Goal: Information Seeking & Learning: Learn about a topic

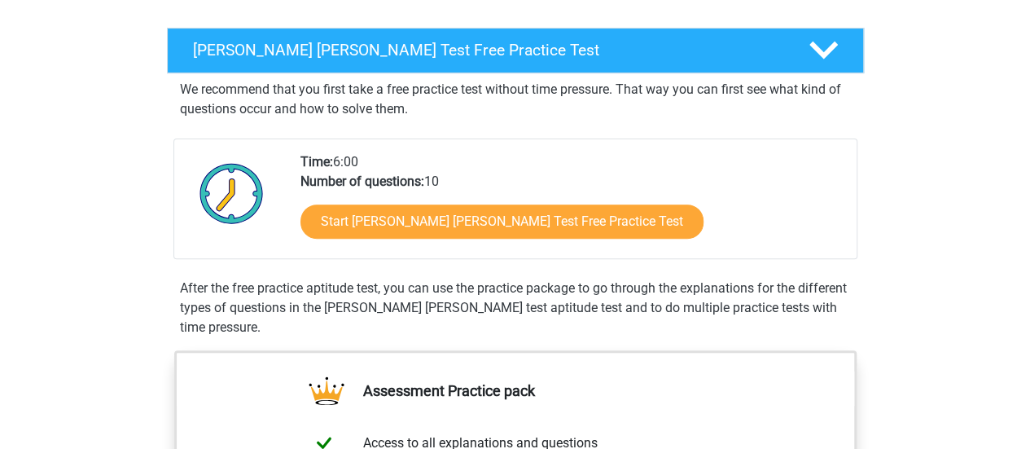
scroll to position [241, 0]
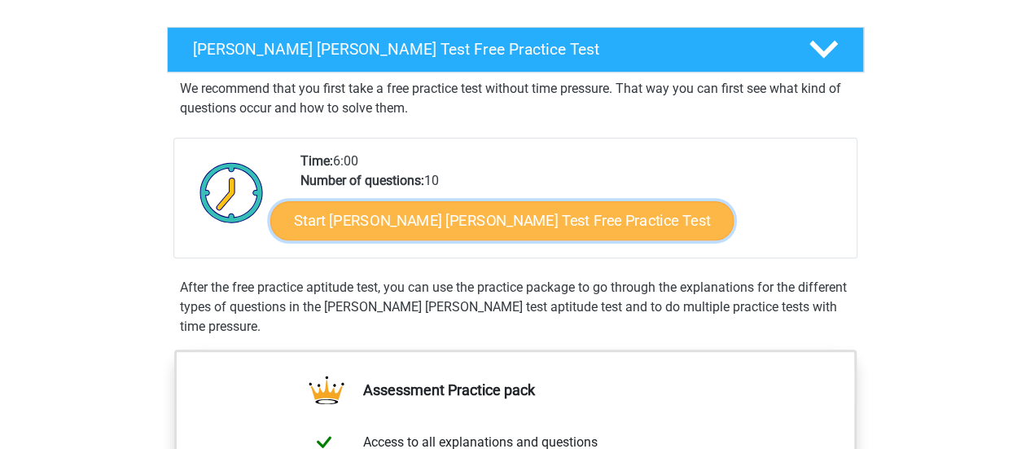
click at [366, 230] on link "Start Watson Glaser Test Free Practice Test" at bounding box center [501, 220] width 463 height 39
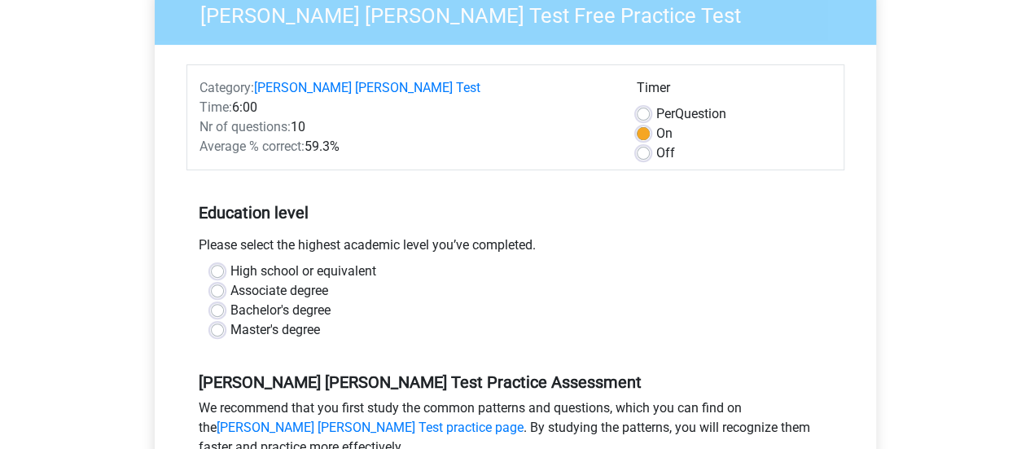
scroll to position [280, 0]
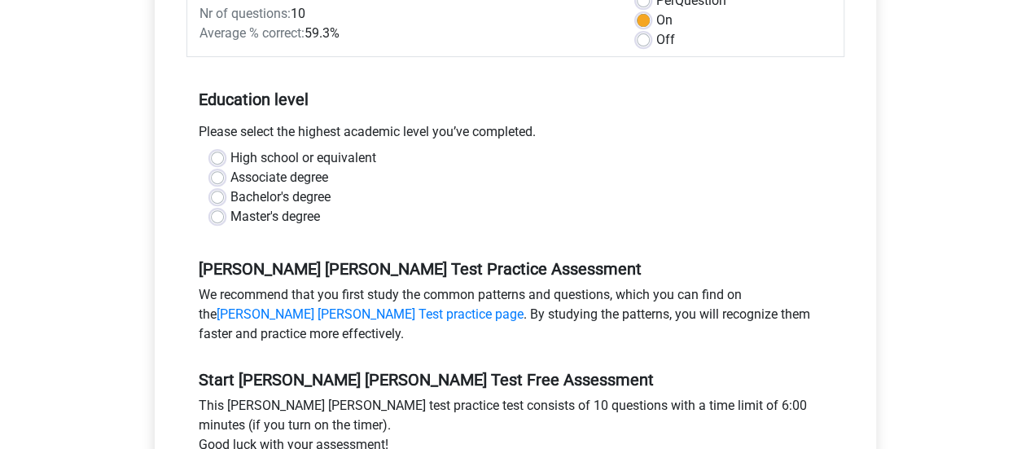
click at [230, 207] on label "Master's degree" at bounding box center [275, 217] width 90 height 20
click at [214, 207] on input "Master's degree" at bounding box center [217, 215] width 13 height 16
radio input "true"
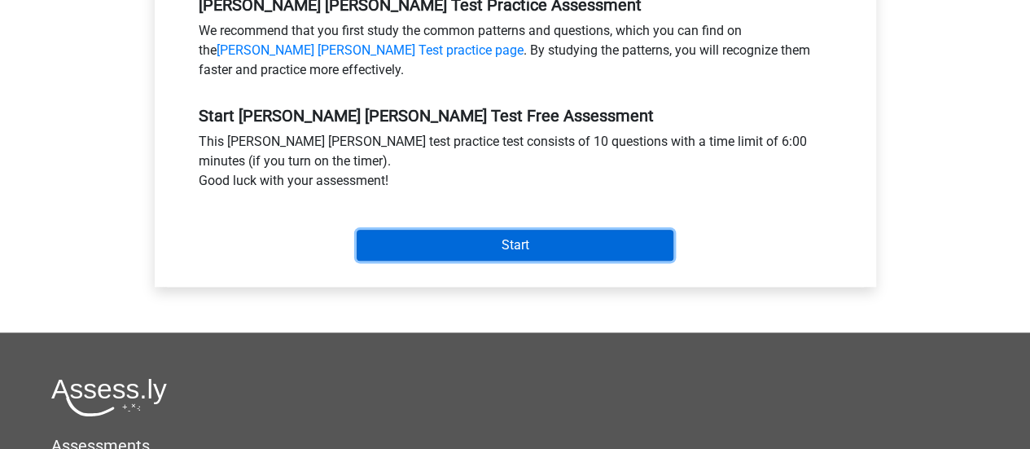
click at [414, 230] on input "Start" at bounding box center [515, 245] width 317 height 31
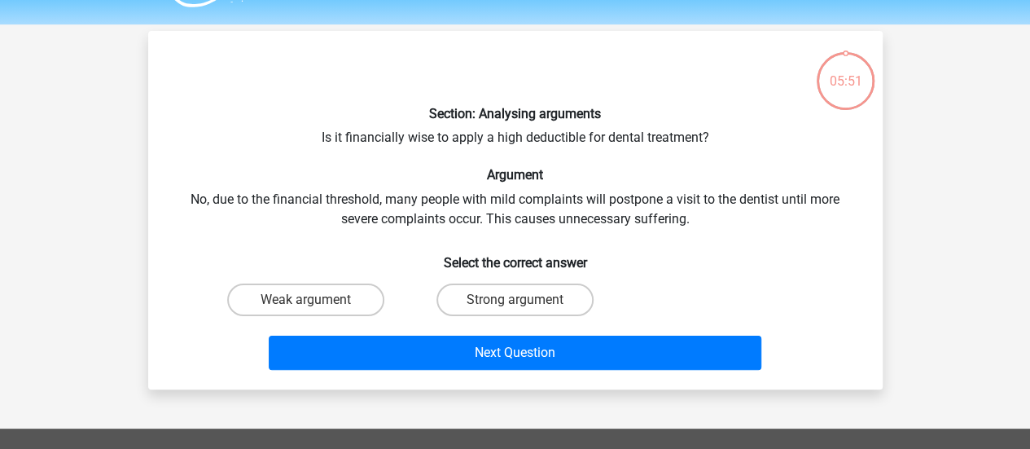
scroll to position [43, 0]
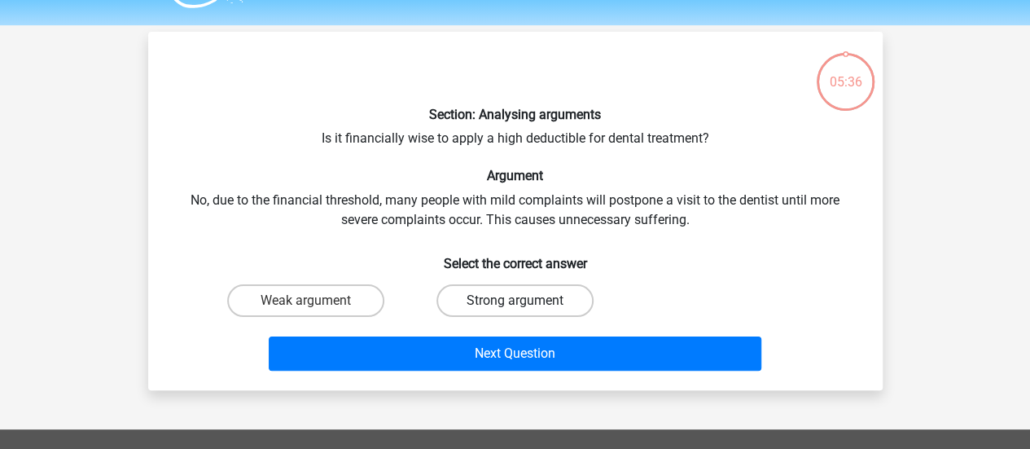
click at [482, 286] on label "Strong argument" at bounding box center [514, 300] width 157 height 33
click at [514, 300] on input "Strong argument" at bounding box center [519, 305] width 11 height 11
radio input "true"
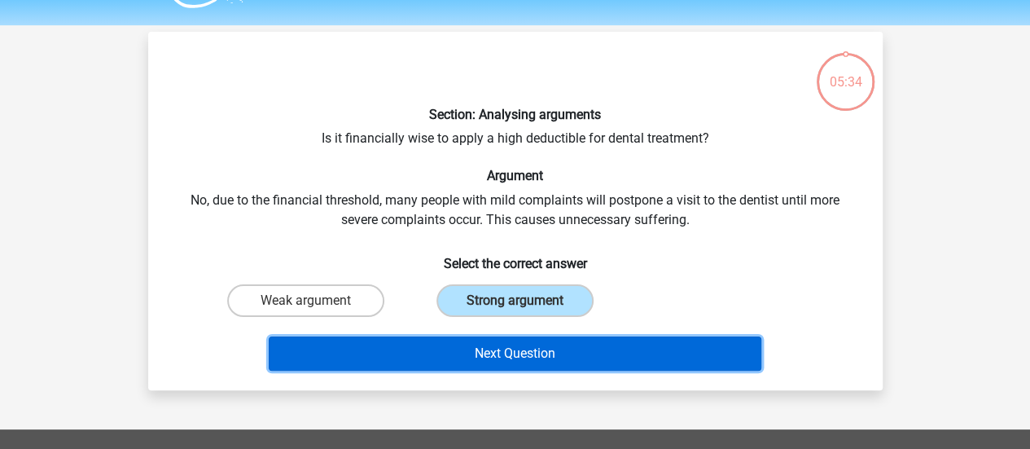
click at [499, 361] on button "Next Question" at bounding box center [515, 353] width 492 height 34
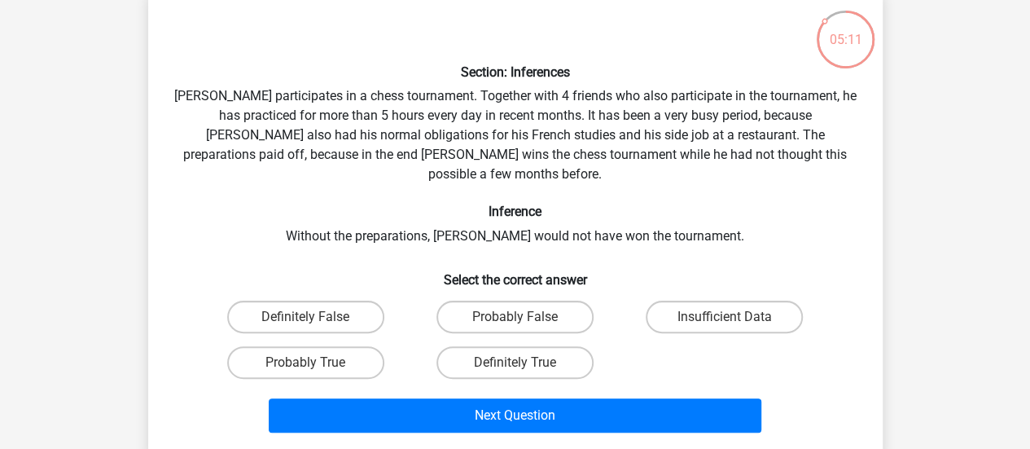
scroll to position [86, 0]
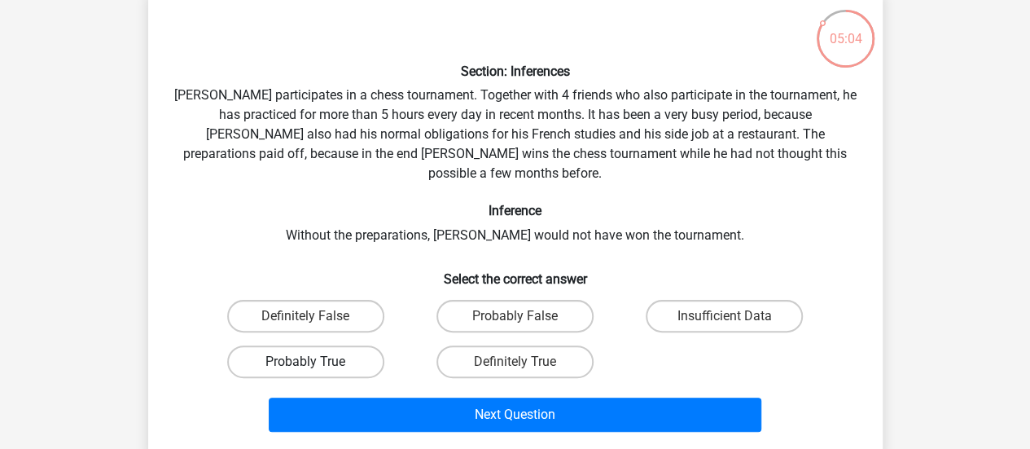
click at [359, 345] on label "Probably True" at bounding box center [305, 361] width 157 height 33
click at [316, 361] on input "Probably True" at bounding box center [310, 366] width 11 height 11
radio input "true"
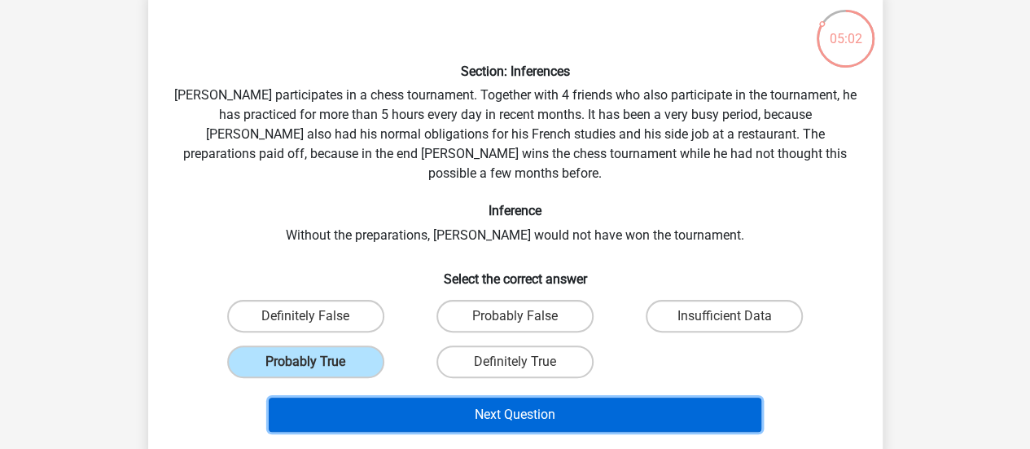
click at [401, 397] on button "Next Question" at bounding box center [515, 414] width 492 height 34
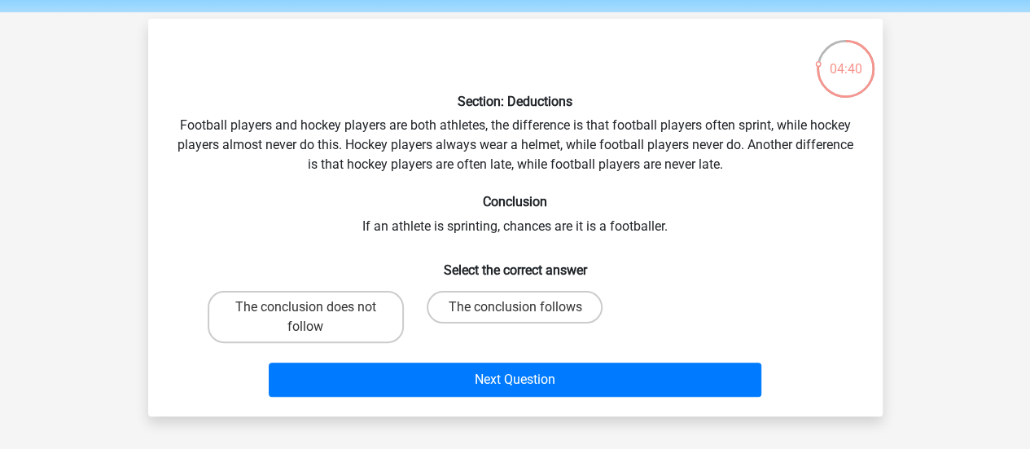
scroll to position [57, 0]
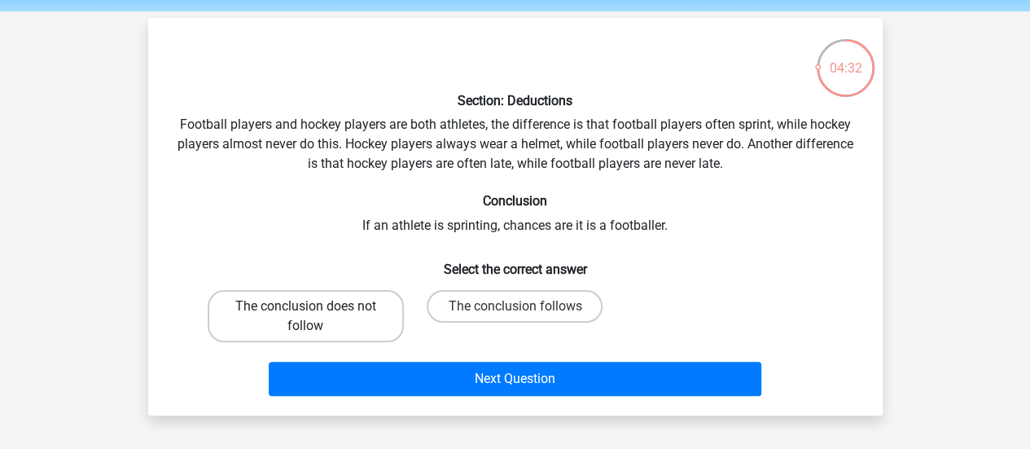
click at [251, 309] on label "The conclusion does not follow" at bounding box center [306, 316] width 196 height 52
click at [305, 309] on input "The conclusion does not follow" at bounding box center [310, 311] width 11 height 11
radio input "true"
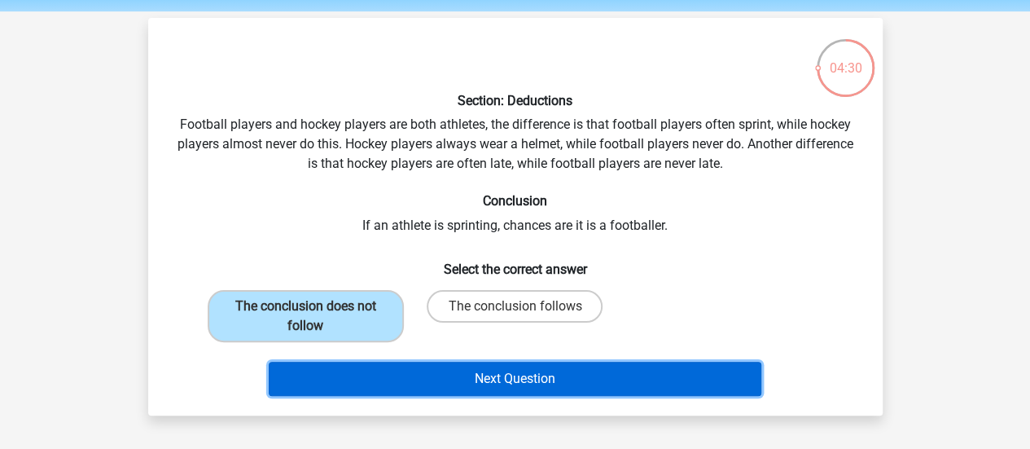
click at [339, 377] on button "Next Question" at bounding box center [515, 378] width 492 height 34
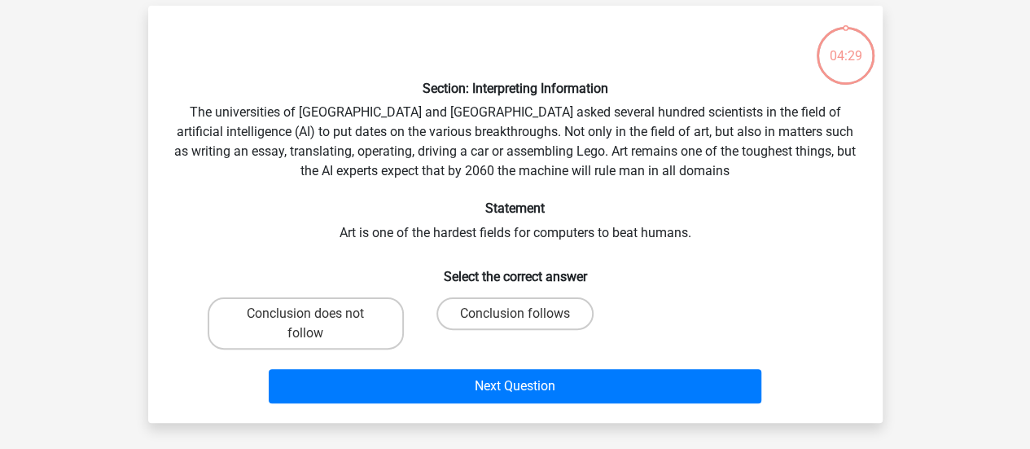
scroll to position [75, 0]
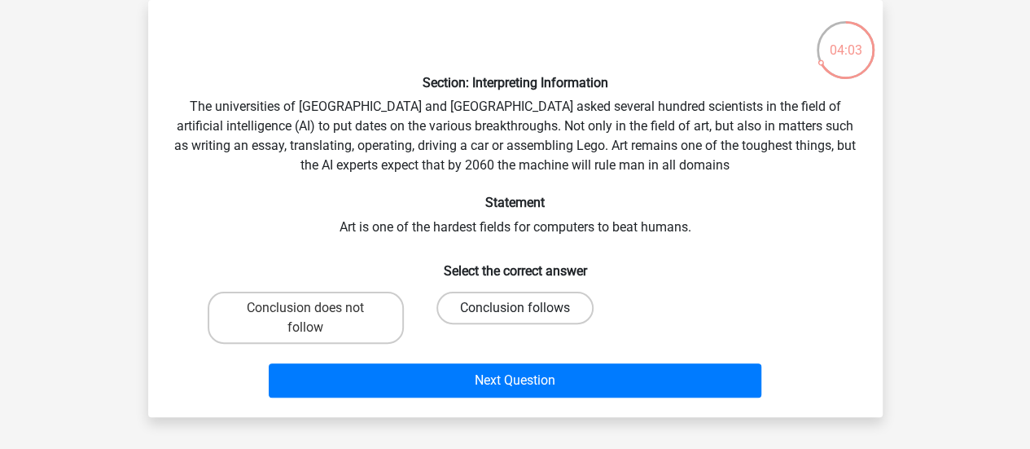
click at [463, 312] on label "Conclusion follows" at bounding box center [514, 307] width 157 height 33
click at [514, 312] on input "Conclusion follows" at bounding box center [519, 313] width 11 height 11
radio input "true"
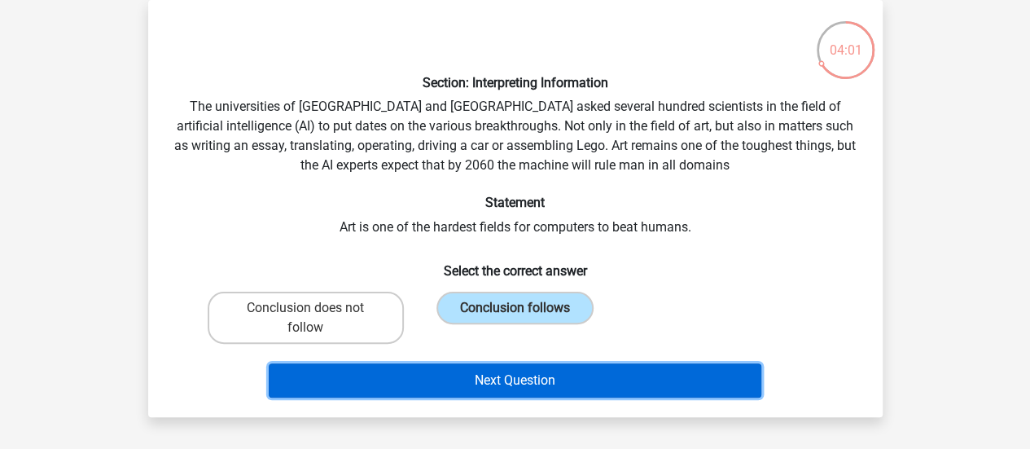
click at [449, 377] on button "Next Question" at bounding box center [515, 380] width 492 height 34
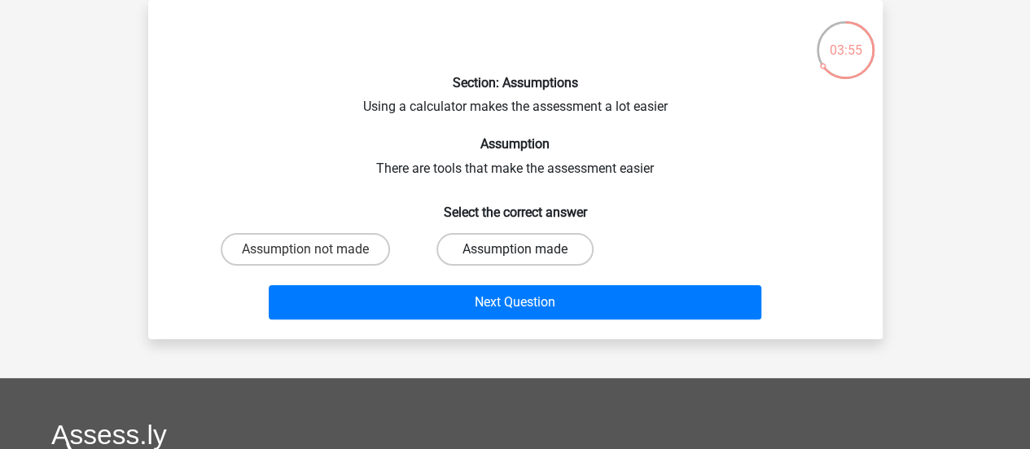
click at [464, 247] on label "Assumption made" at bounding box center [514, 249] width 157 height 33
click at [514, 249] on input "Assumption made" at bounding box center [519, 254] width 11 height 11
radio input "true"
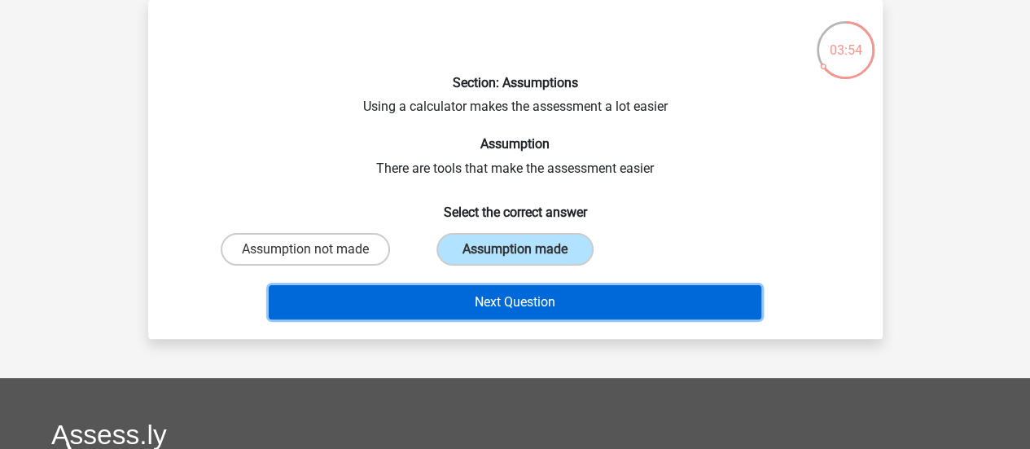
click at [467, 299] on button "Next Question" at bounding box center [515, 302] width 492 height 34
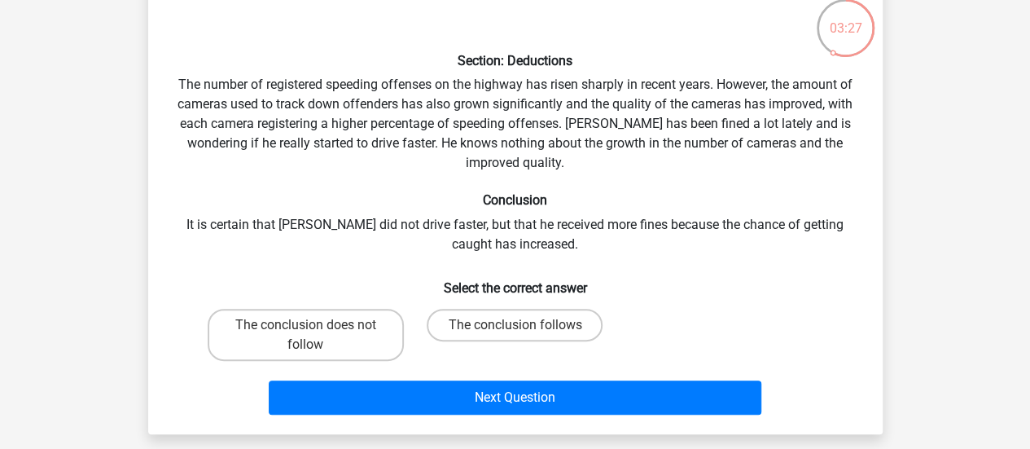
scroll to position [98, 0]
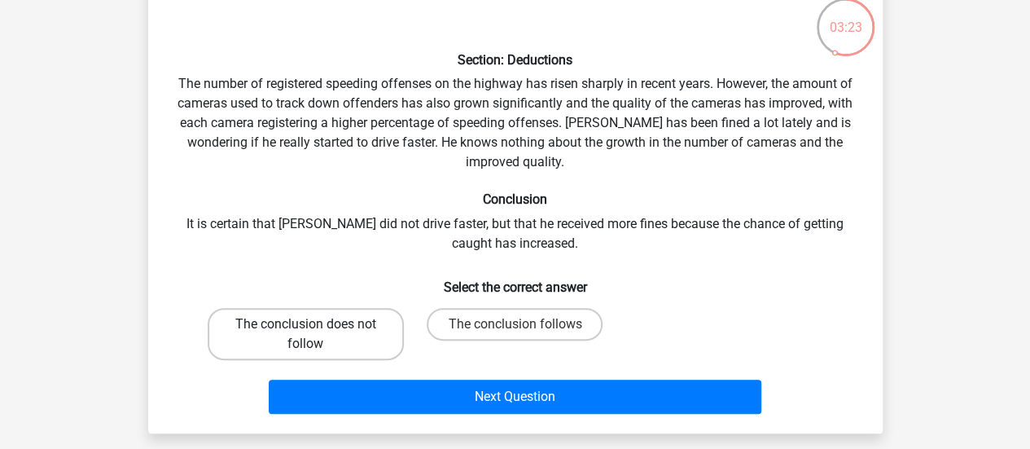
click at [213, 328] on label "The conclusion does not follow" at bounding box center [306, 334] width 196 height 52
click at [305, 328] on input "The conclusion does not follow" at bounding box center [310, 329] width 11 height 11
radio input "true"
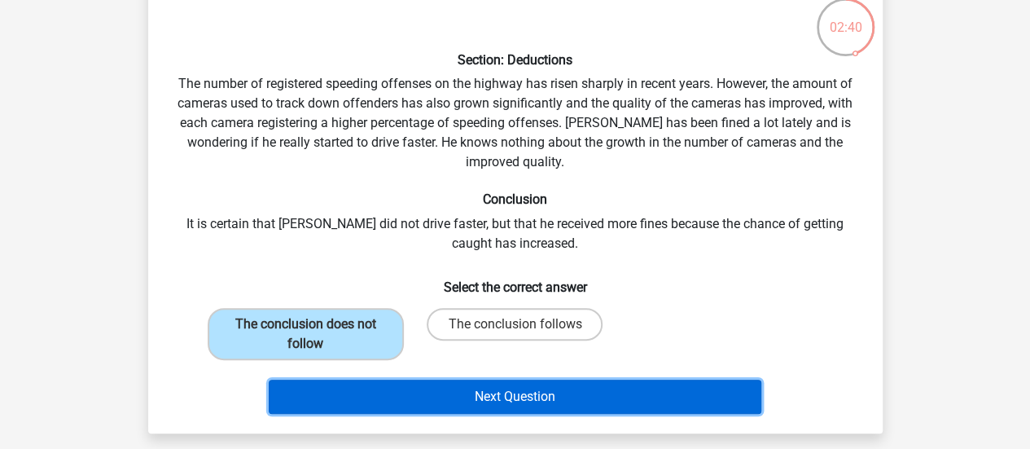
click at [303, 393] on button "Next Question" at bounding box center [515, 396] width 492 height 34
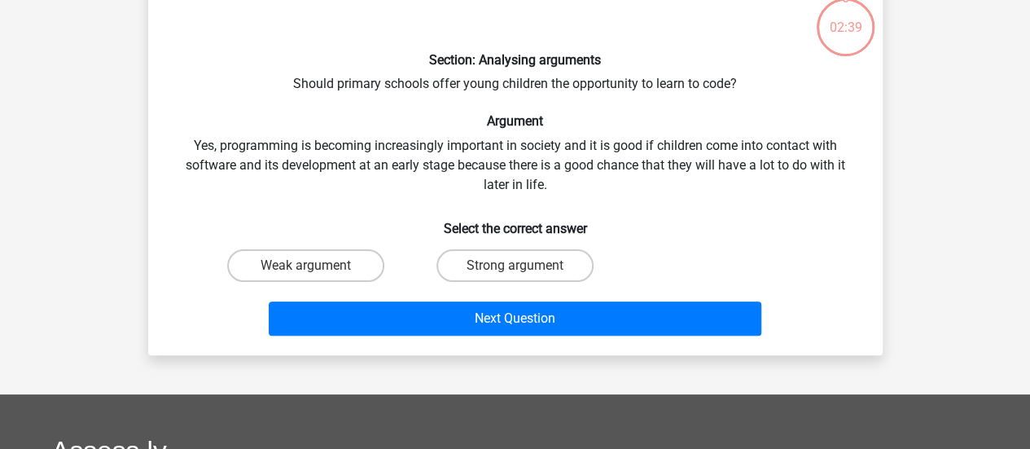
scroll to position [75, 0]
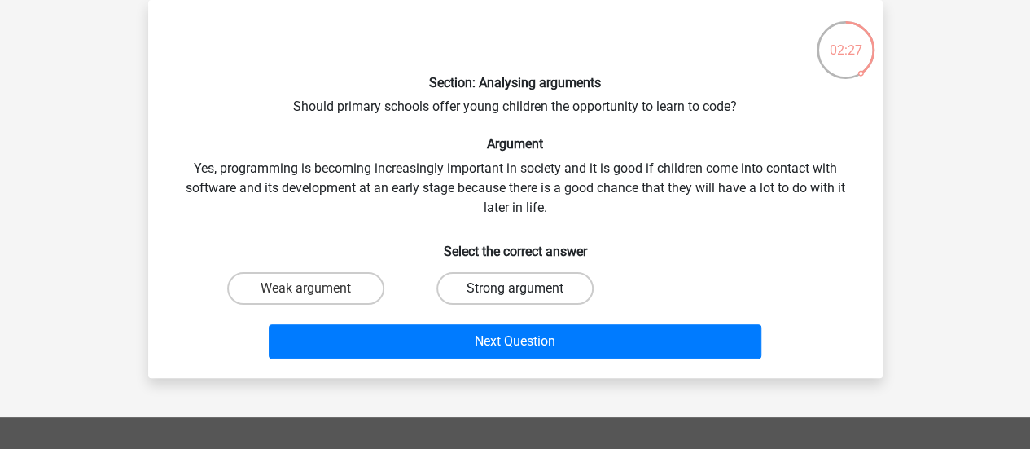
click at [498, 287] on label "Strong argument" at bounding box center [514, 288] width 157 height 33
click at [514, 288] on input "Strong argument" at bounding box center [519, 293] width 11 height 11
radio input "true"
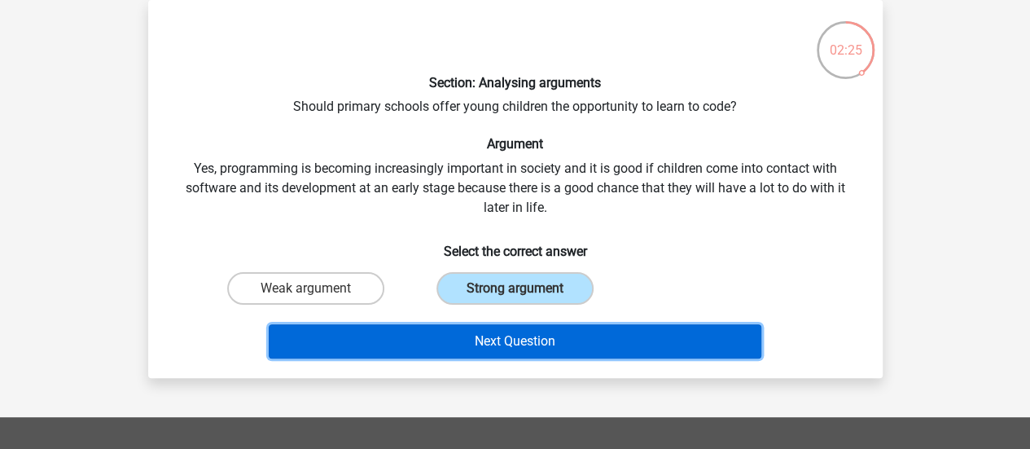
click at [506, 341] on button "Next Question" at bounding box center [515, 341] width 492 height 34
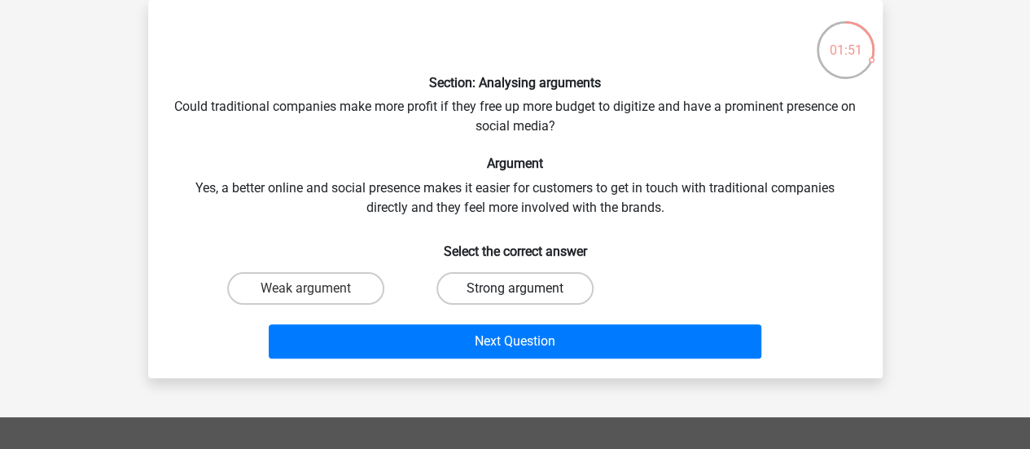
click at [488, 287] on label "Strong argument" at bounding box center [514, 288] width 157 height 33
click at [514, 288] on input "Strong argument" at bounding box center [519, 293] width 11 height 11
radio input "true"
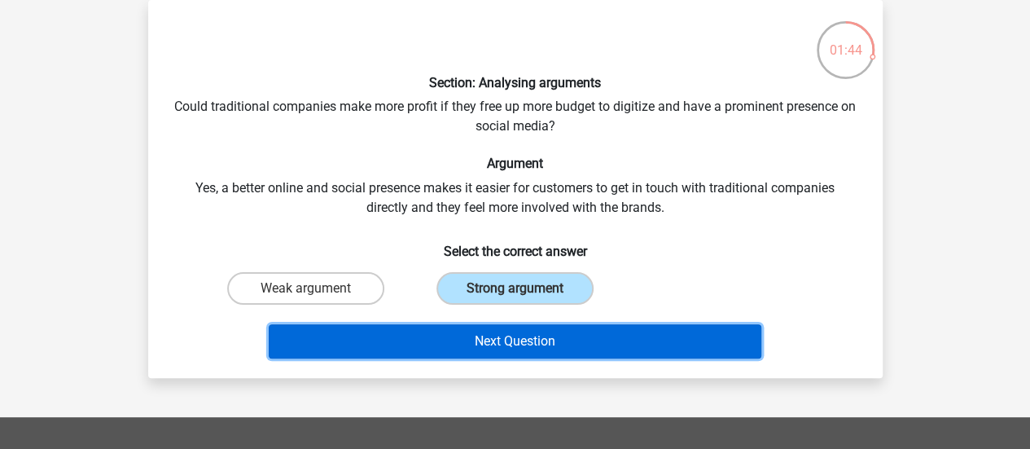
click at [502, 343] on button "Next Question" at bounding box center [515, 341] width 492 height 34
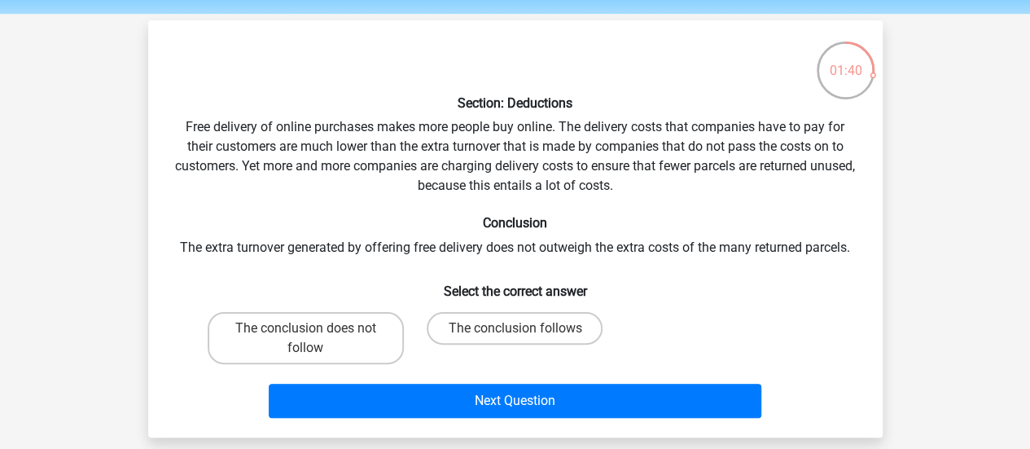
scroll to position [64, 0]
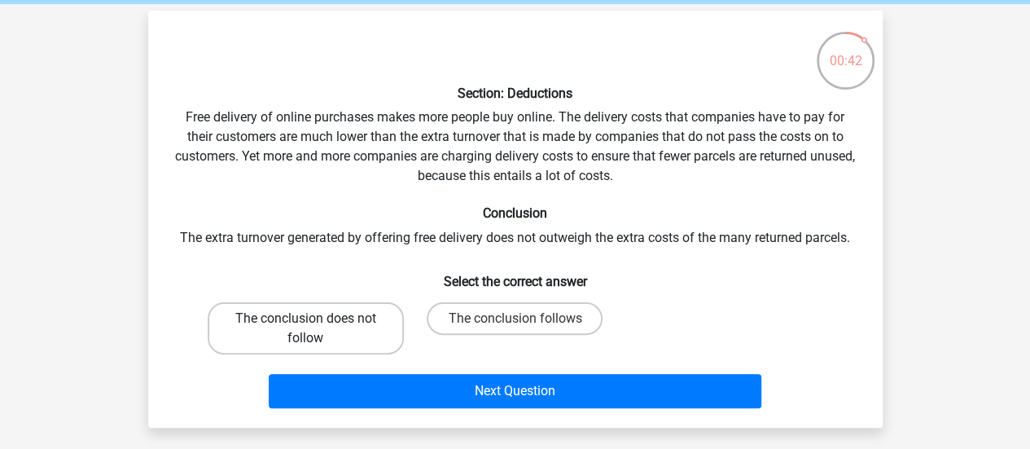
click at [315, 333] on label "The conclusion does not follow" at bounding box center [306, 328] width 196 height 52
click at [315, 329] on input "The conclusion does not follow" at bounding box center [310, 323] width 11 height 11
radio input "true"
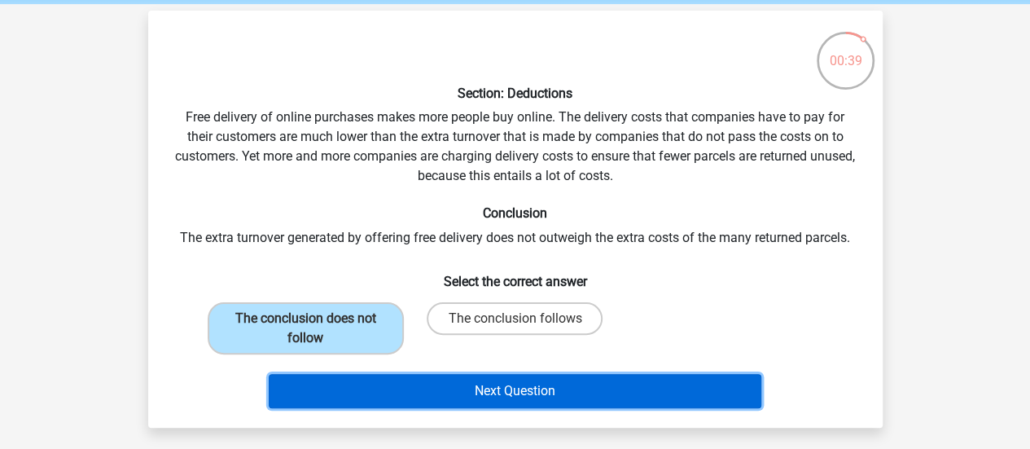
click at [421, 395] on button "Next Question" at bounding box center [515, 391] width 492 height 34
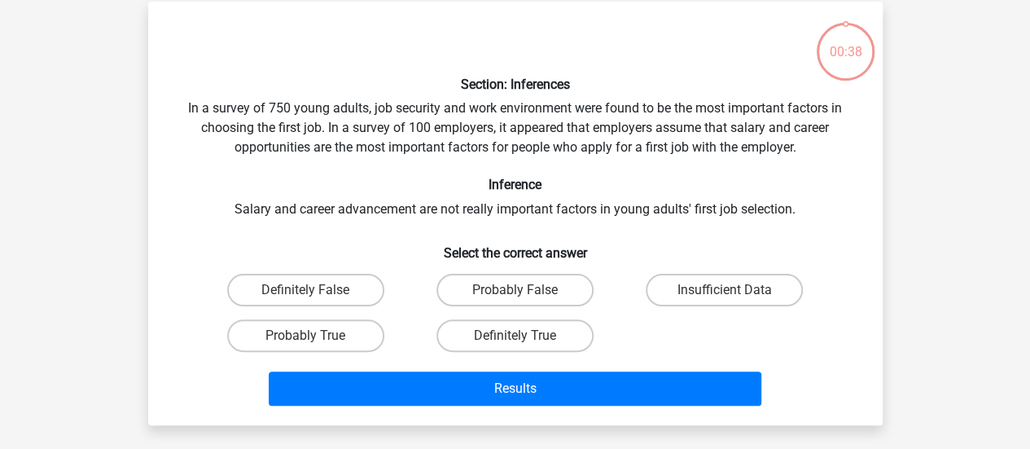
scroll to position [75, 0]
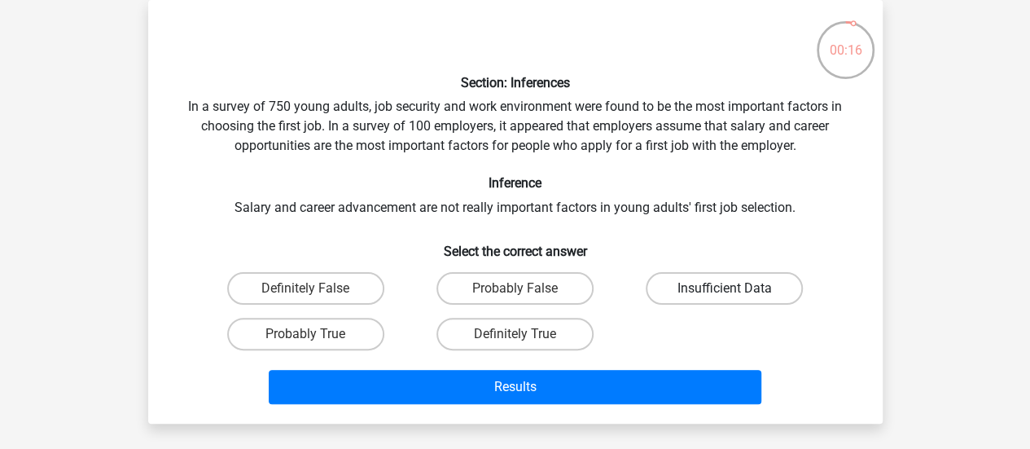
click at [706, 276] on label "Insufficient Data" at bounding box center [724, 288] width 157 height 33
click at [724, 288] on input "Insufficient Data" at bounding box center [729, 293] width 11 height 11
radio input "true"
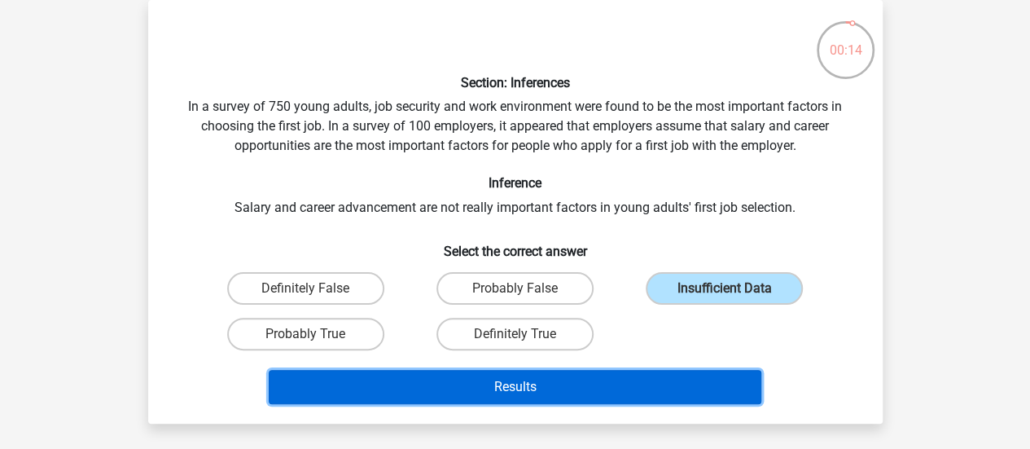
click at [494, 389] on button "Results" at bounding box center [515, 387] width 492 height 34
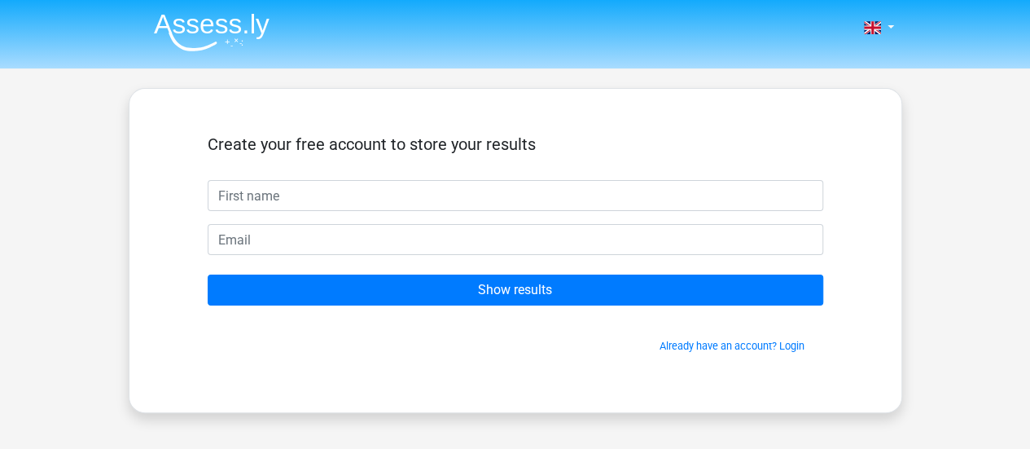
click at [376, 204] on input "text" at bounding box center [515, 195] width 615 height 31
type input "Amrita"
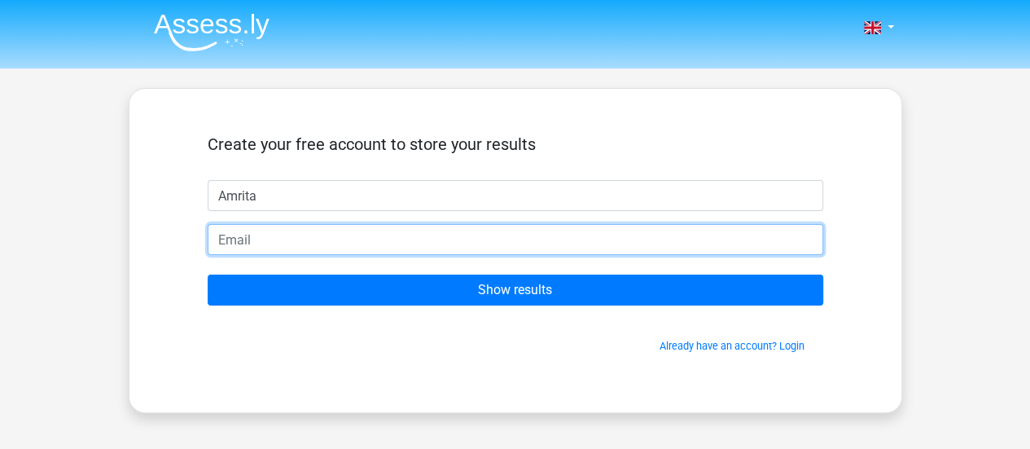
click at [357, 250] on input "email" at bounding box center [515, 239] width 615 height 31
type input "amritadeshmukh99@gmail.com"
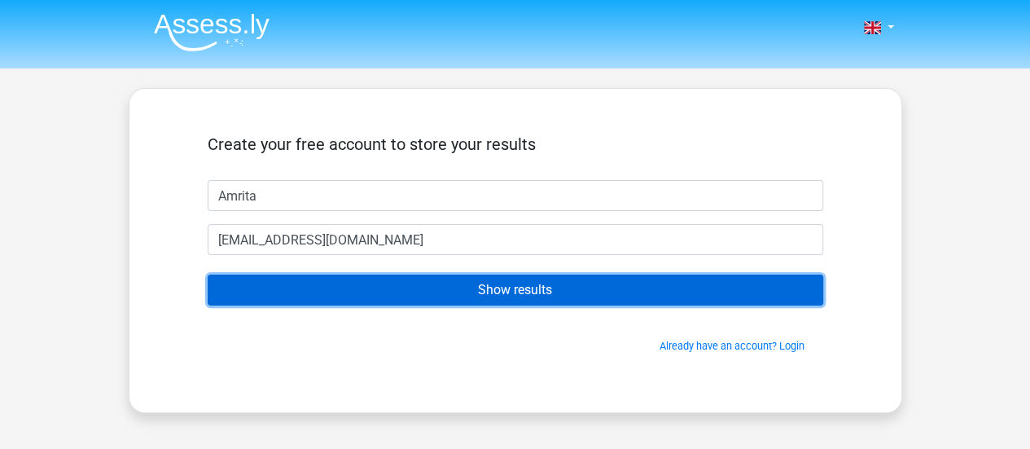
click at [361, 297] on input "Show results" at bounding box center [515, 289] width 615 height 31
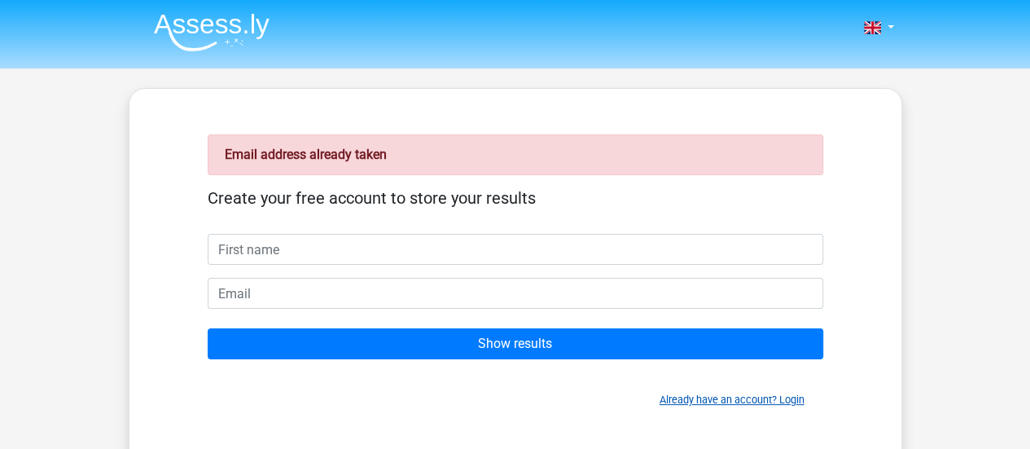
click at [783, 398] on link "Already have an account? Login" at bounding box center [731, 399] width 145 height 12
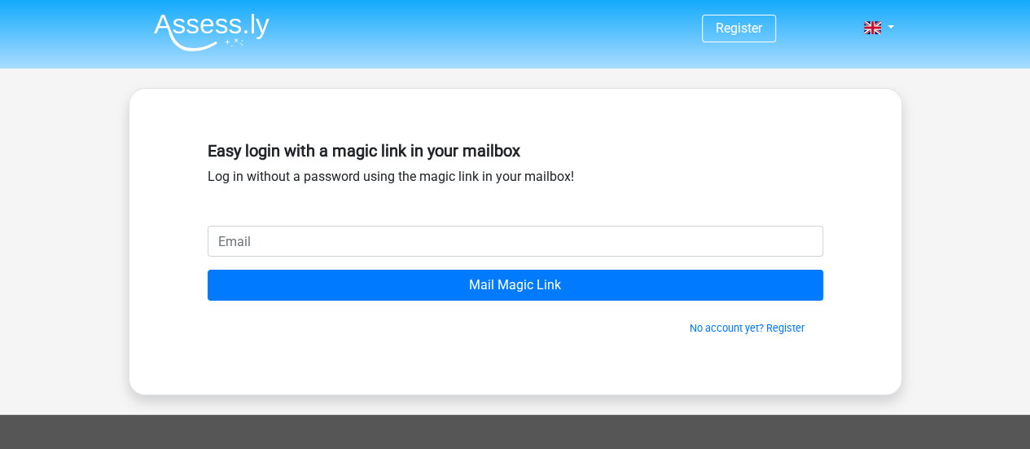
click at [423, 236] on input "email" at bounding box center [515, 240] width 615 height 31
type input "amritadeshmukh99@gmail.com"
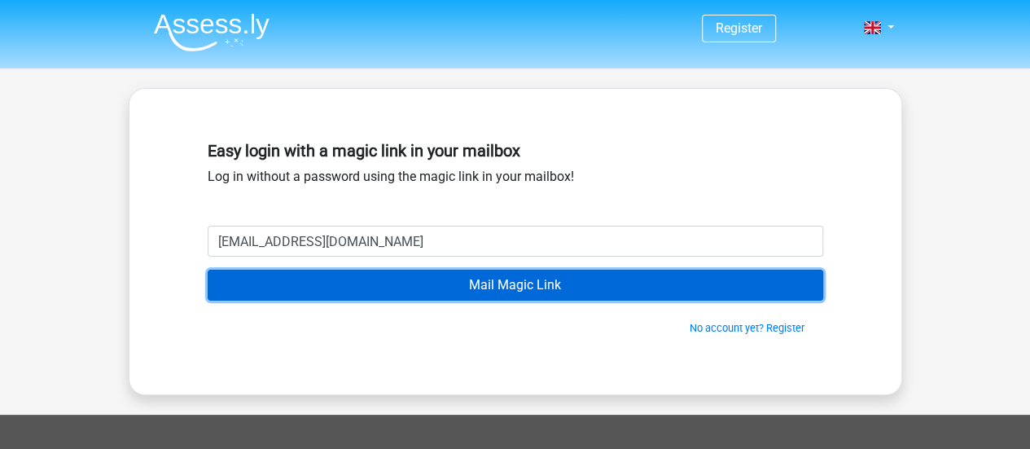
click at [418, 291] on input "Mail Magic Link" at bounding box center [515, 284] width 615 height 31
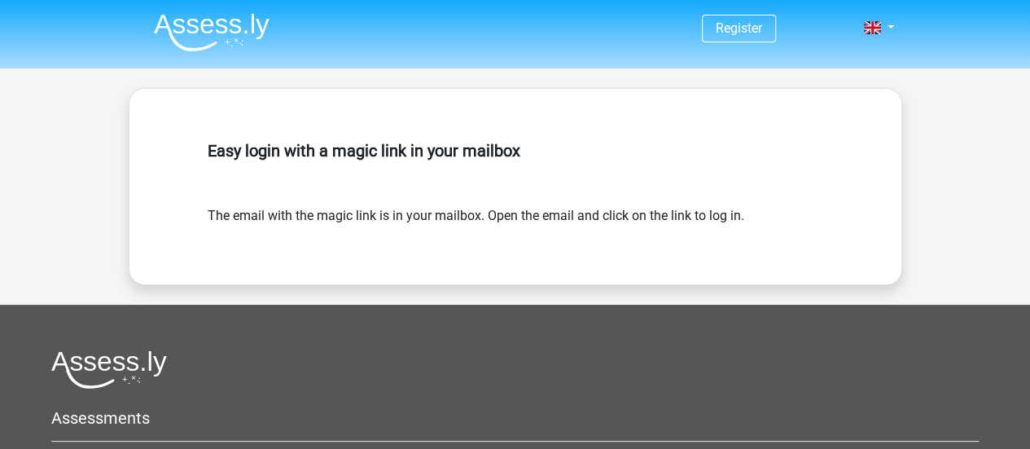
click at [430, 204] on div "Easy login with a magic link in your mailbox" at bounding box center [515, 170] width 615 height 72
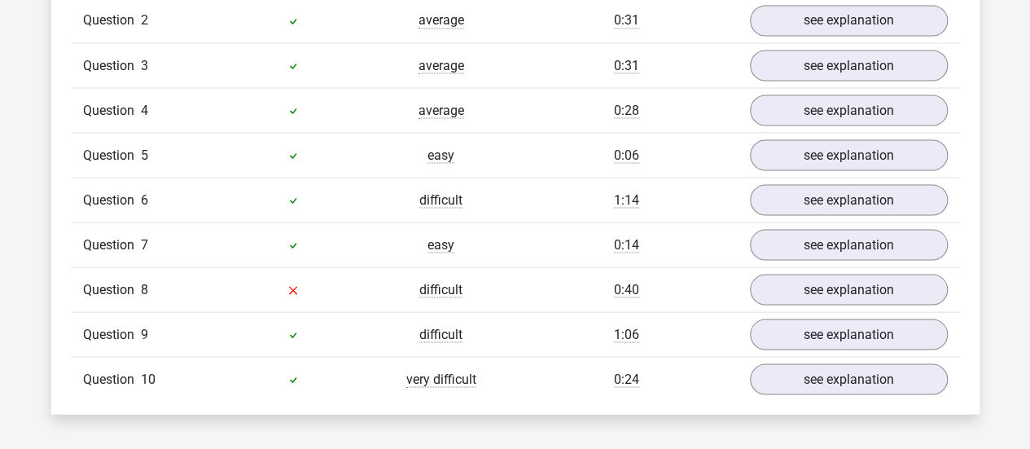
scroll to position [1512, 0]
click at [814, 270] on link "see explanation" at bounding box center [847, 288] width 227 height 36
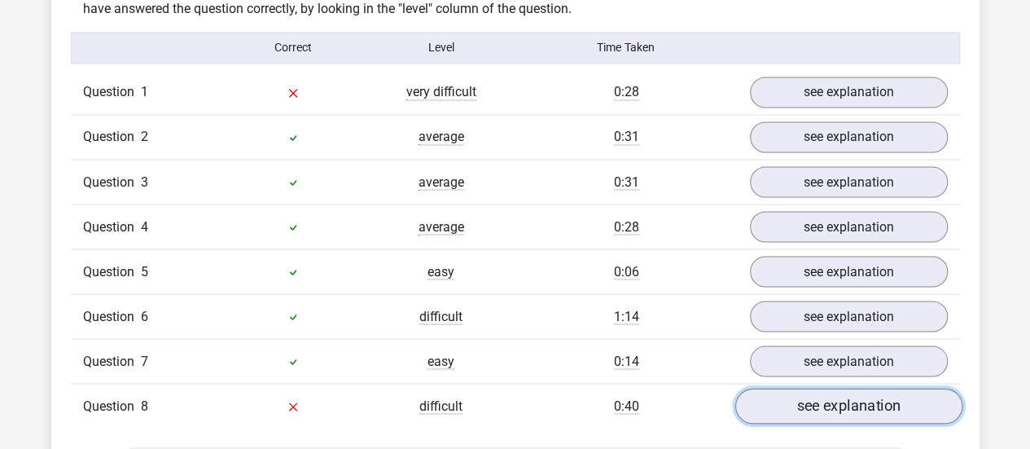
scroll to position [1392, 0]
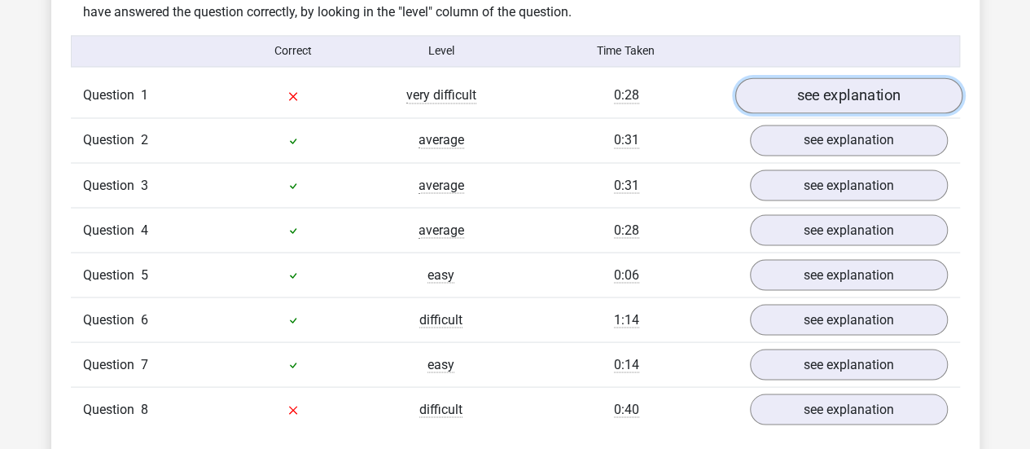
click at [800, 77] on link "see explanation" at bounding box center [847, 95] width 227 height 36
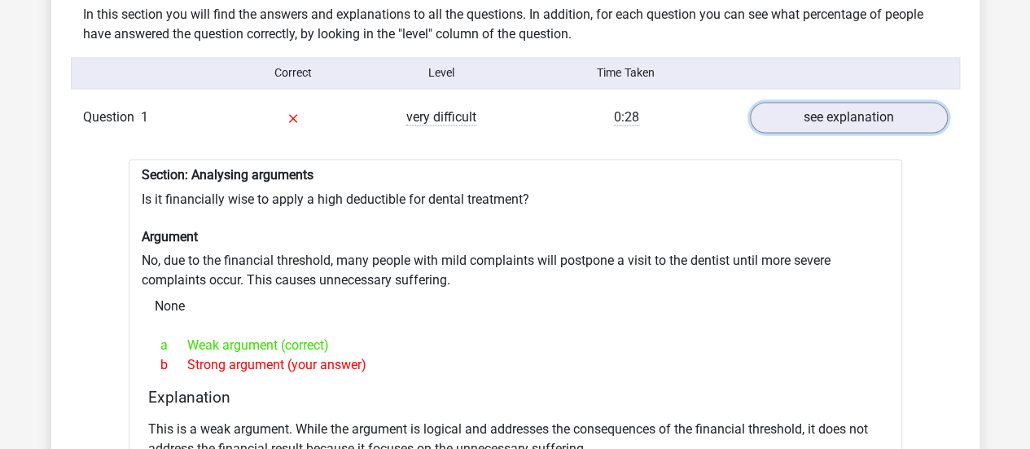
scroll to position [1369, 0]
click at [711, 108] on div "0:28" at bounding box center [626, 118] width 222 height 20
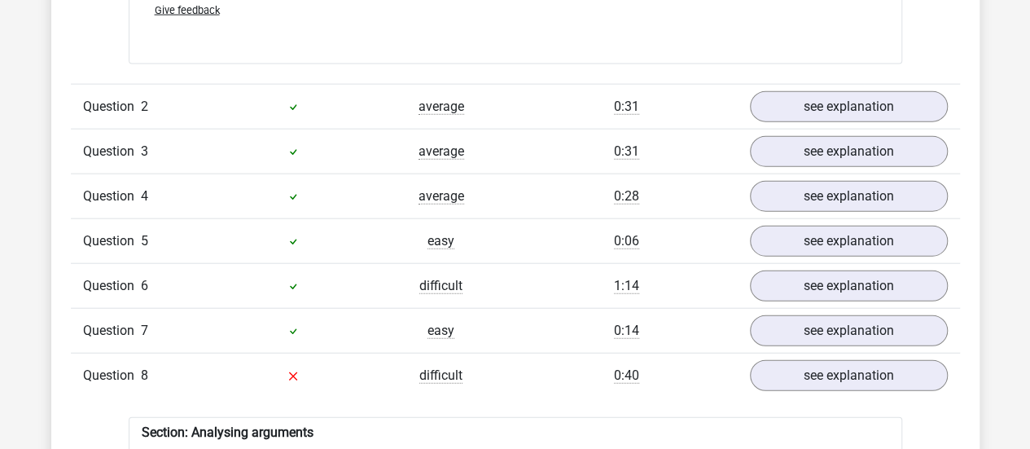
scroll to position [1850, 0]
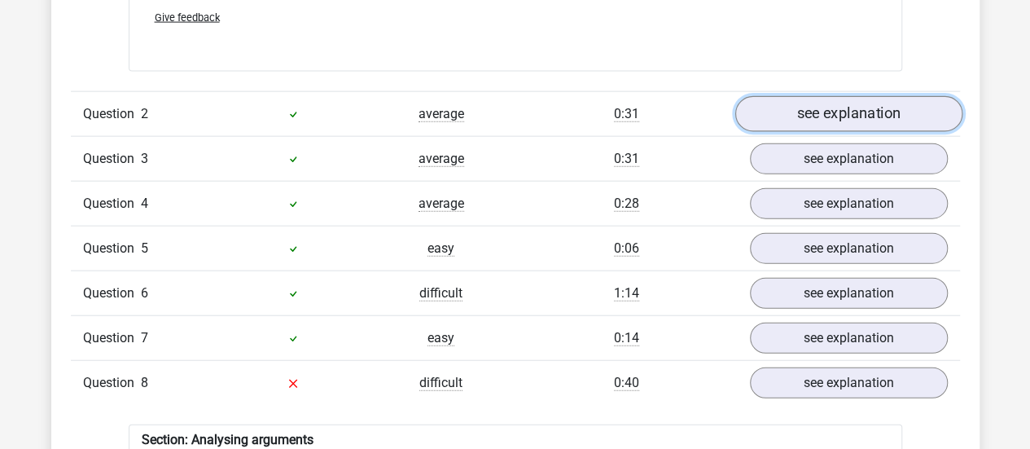
click at [803, 97] on link "see explanation" at bounding box center [847, 114] width 227 height 36
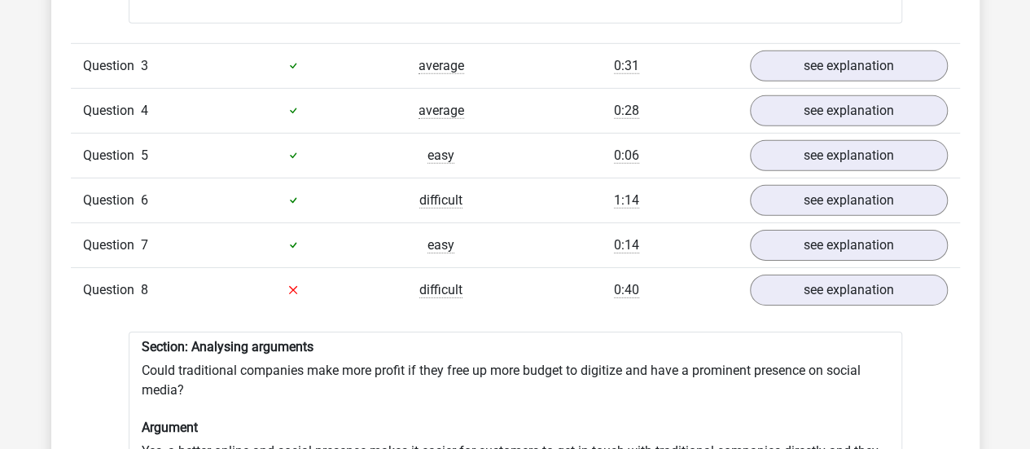
scroll to position [2474, 0]
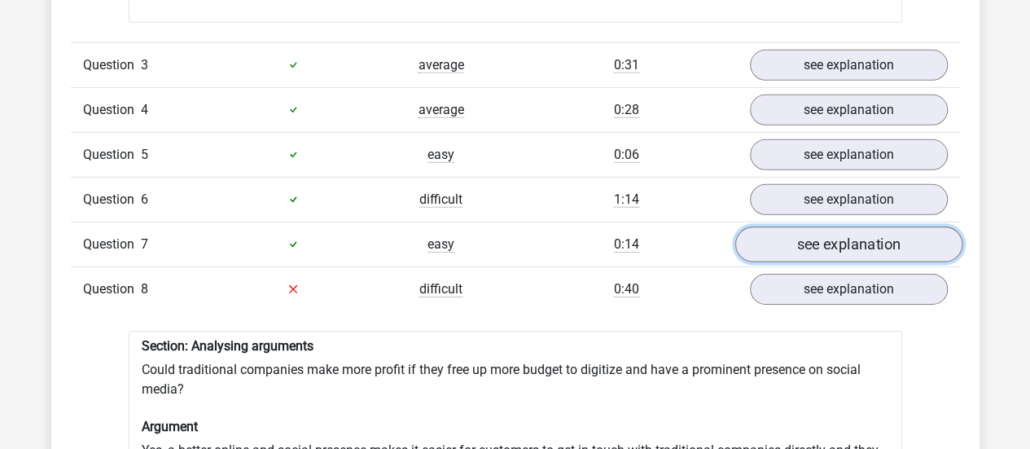
click at [803, 227] on link "see explanation" at bounding box center [847, 244] width 227 height 36
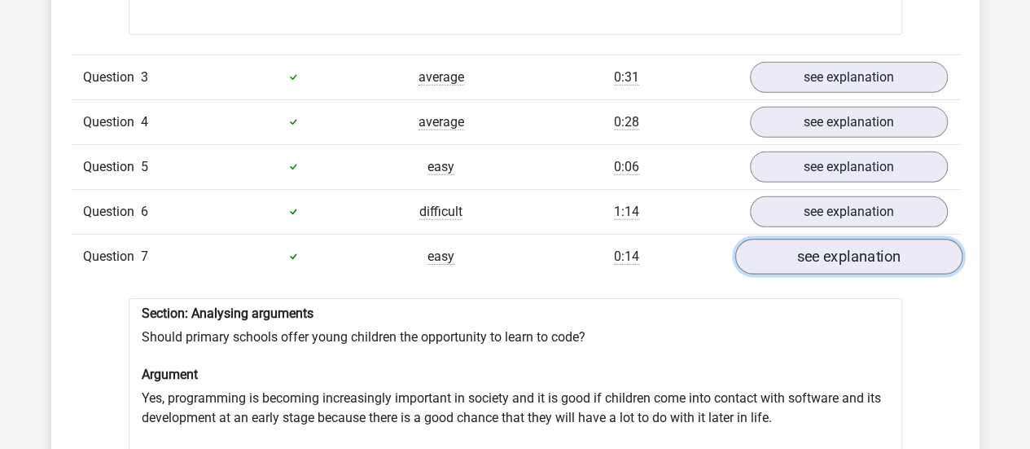
scroll to position [2453, 0]
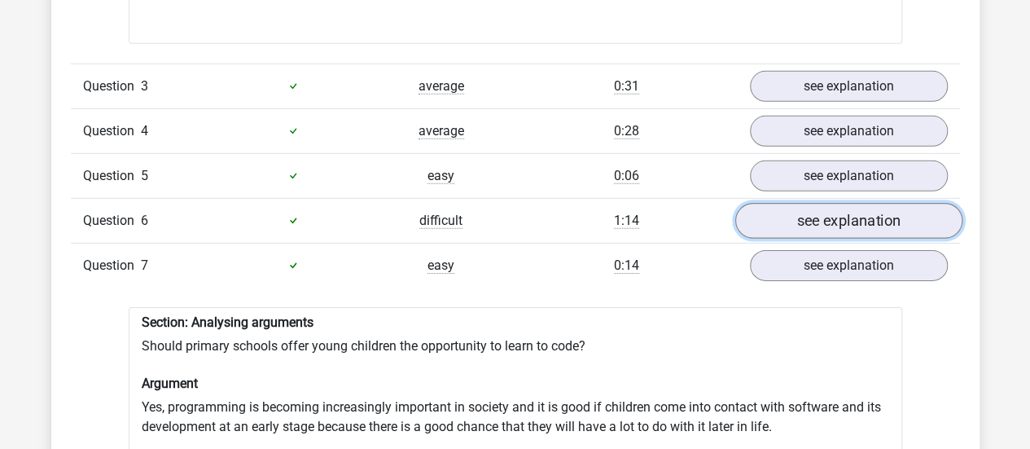
click at [803, 203] on link "see explanation" at bounding box center [847, 221] width 227 height 36
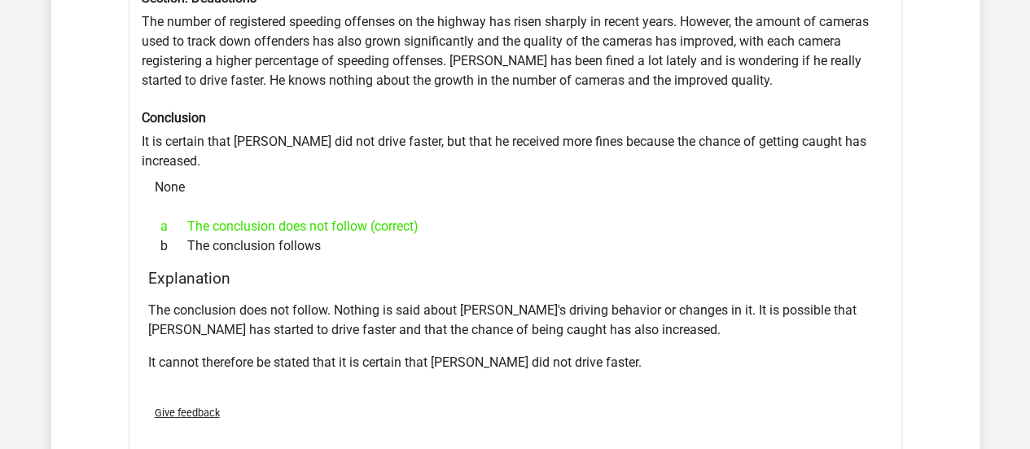
scroll to position [2733, 0]
